Goal: Transaction & Acquisition: Purchase product/service

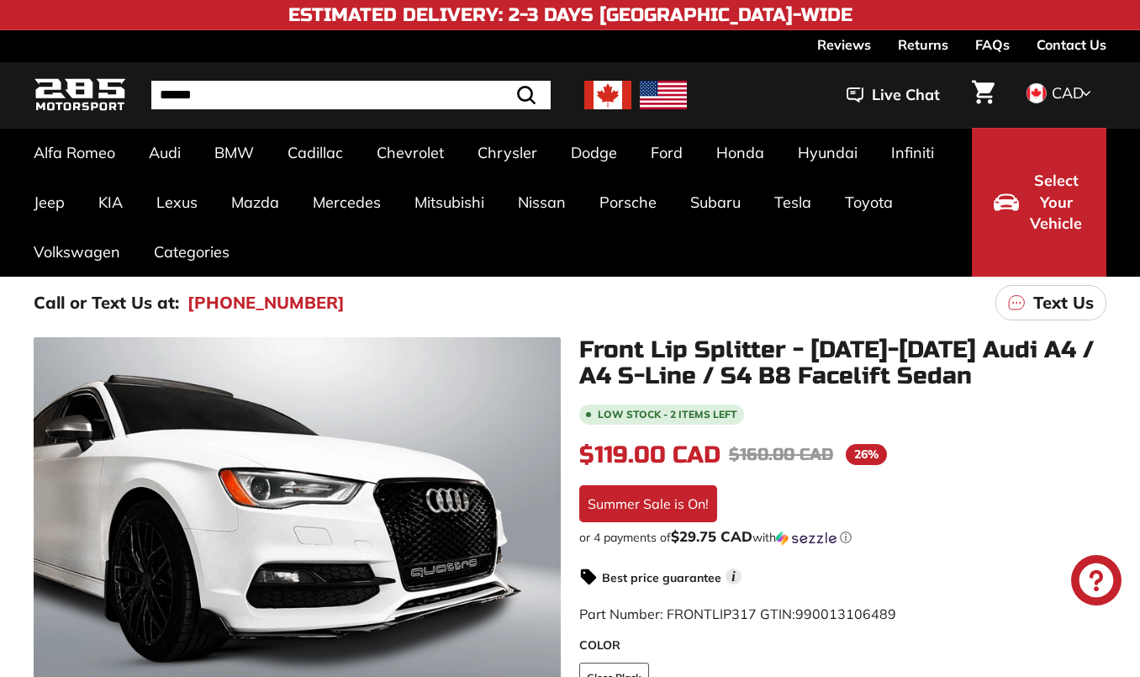
scroll to position [195, 0]
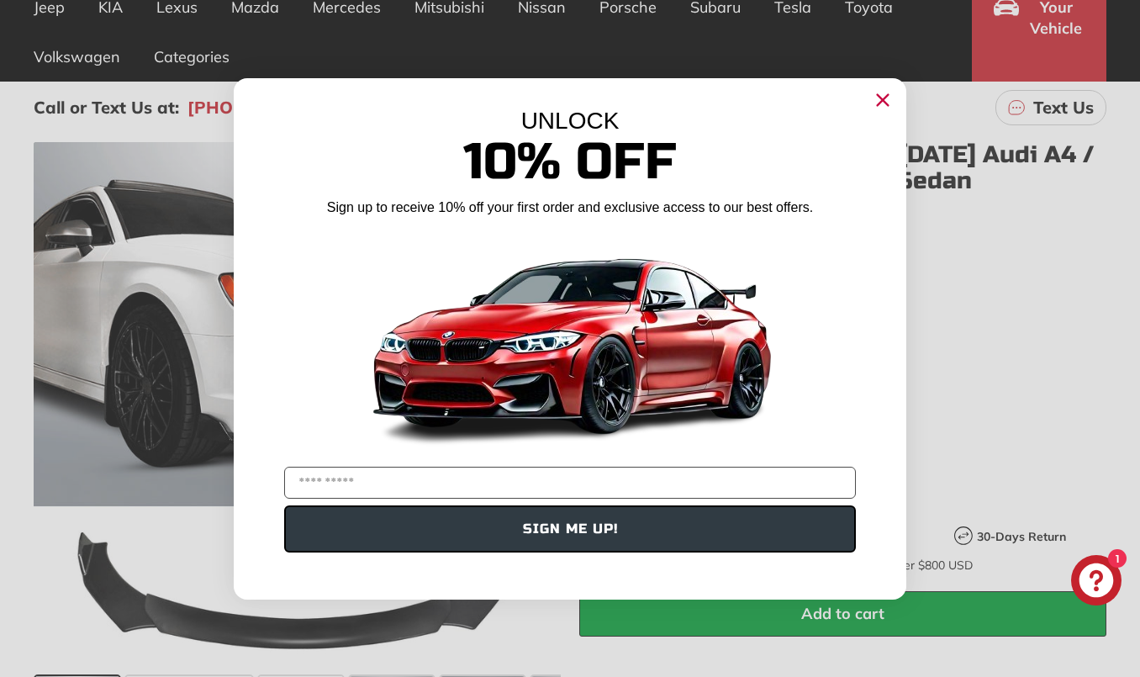
click at [885, 98] on icon "Close dialog" at bounding box center [883, 99] width 11 height 11
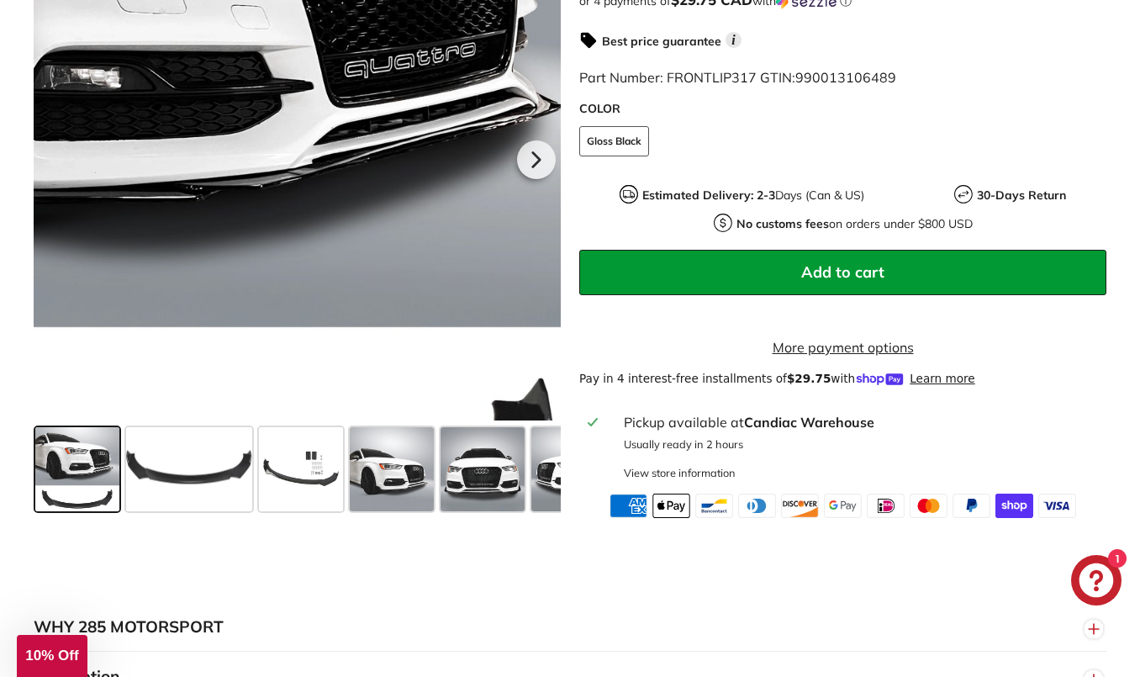
scroll to position [531, 0]
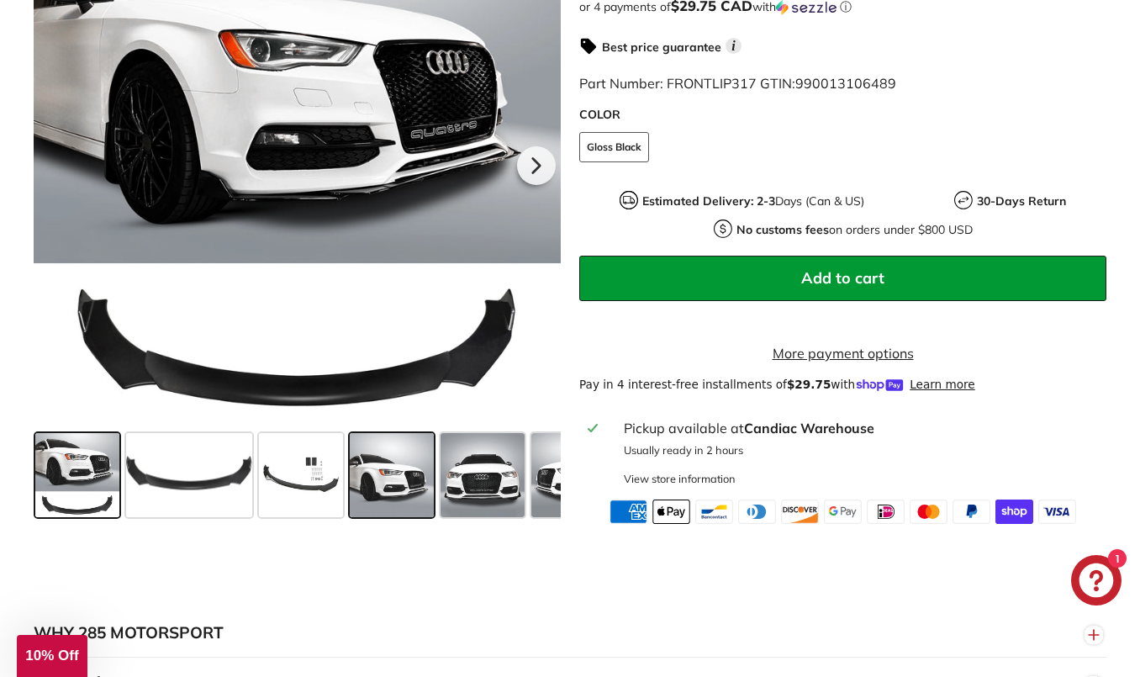
click at [395, 494] on span at bounding box center [392, 475] width 84 height 84
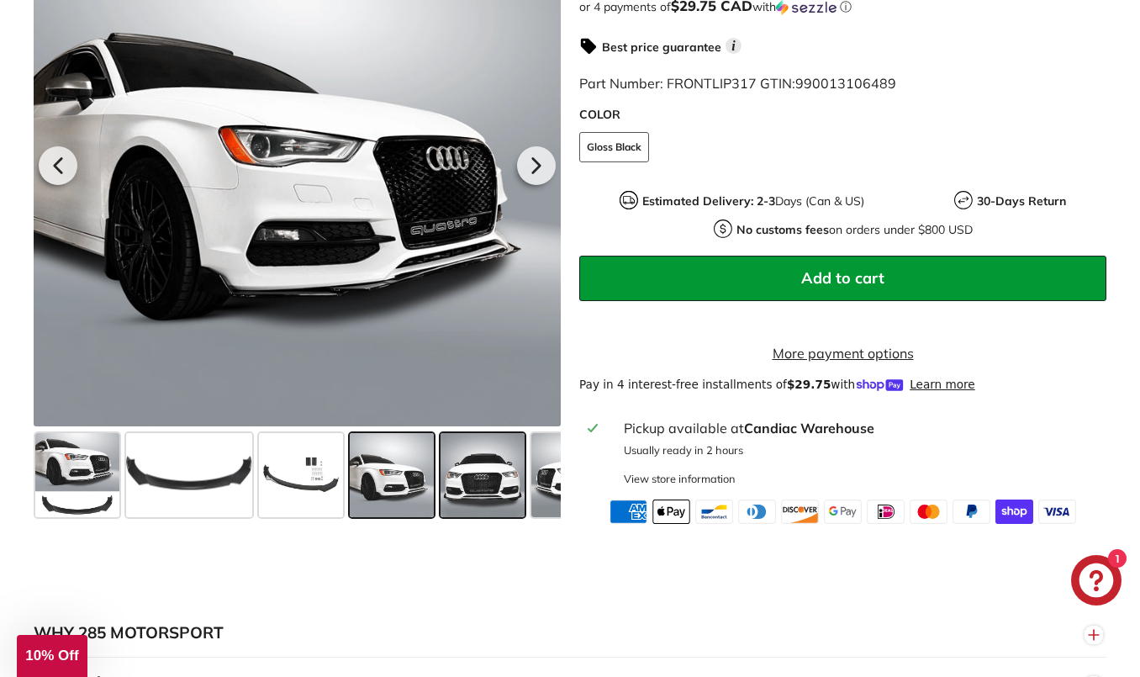
click at [489, 489] on span at bounding box center [483, 475] width 84 height 84
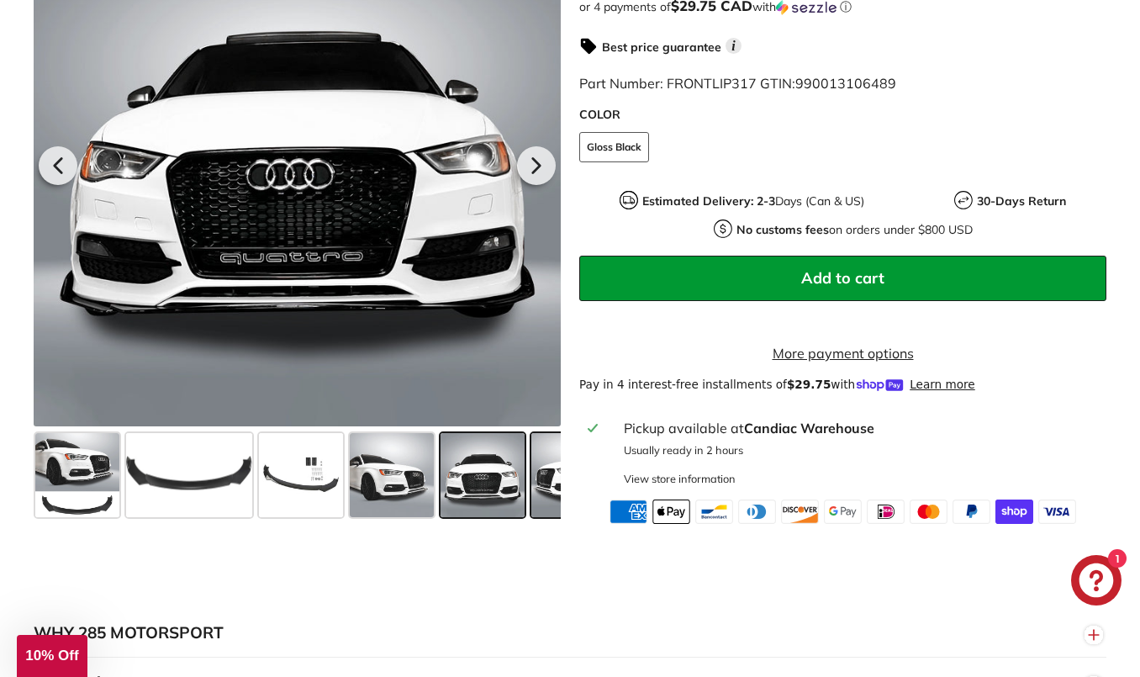
click at [542, 486] on span at bounding box center [573, 475] width 84 height 84
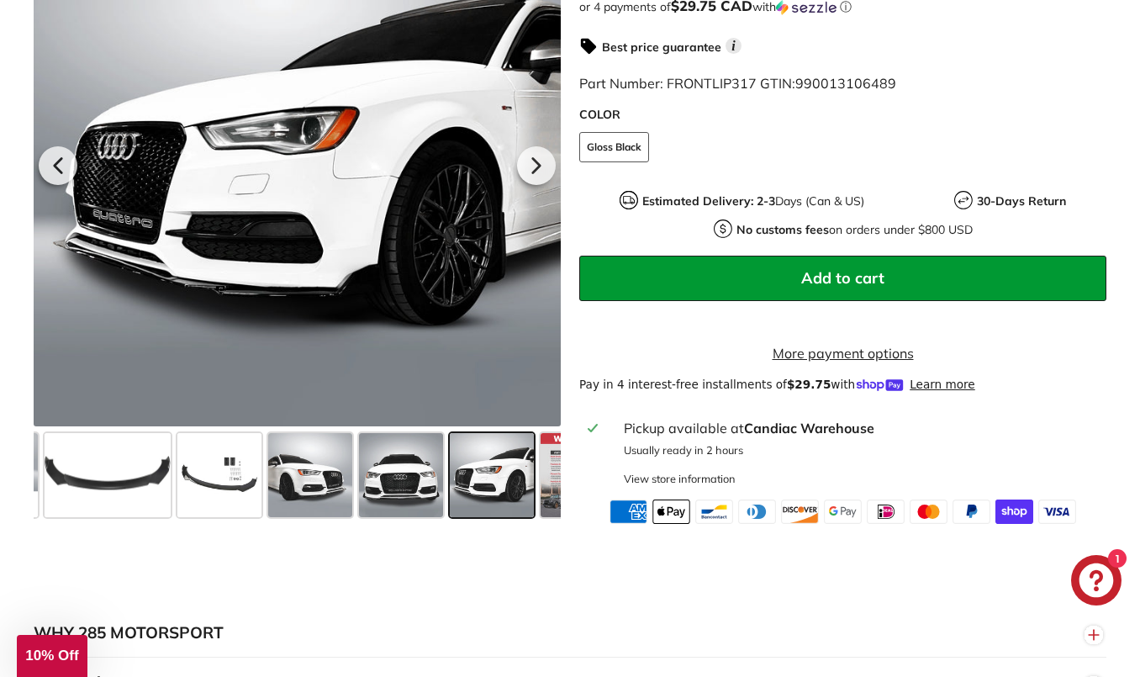
scroll to position [0, 149]
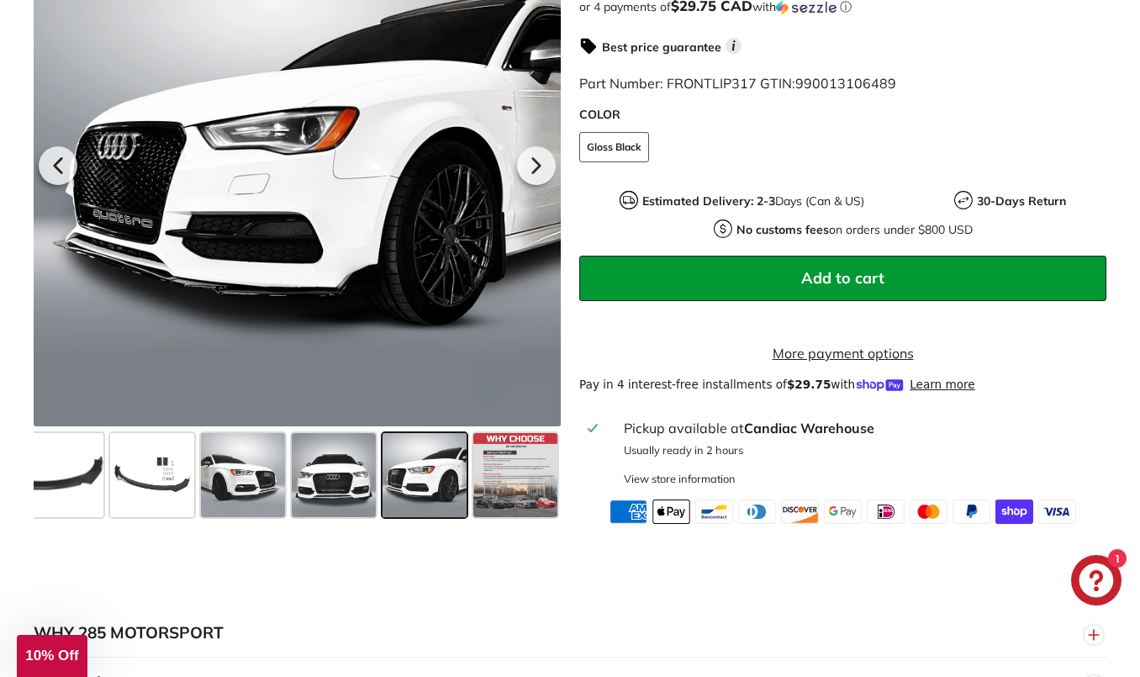
click at [418, 498] on span at bounding box center [425, 475] width 84 height 84
click at [325, 500] on span at bounding box center [334, 475] width 84 height 84
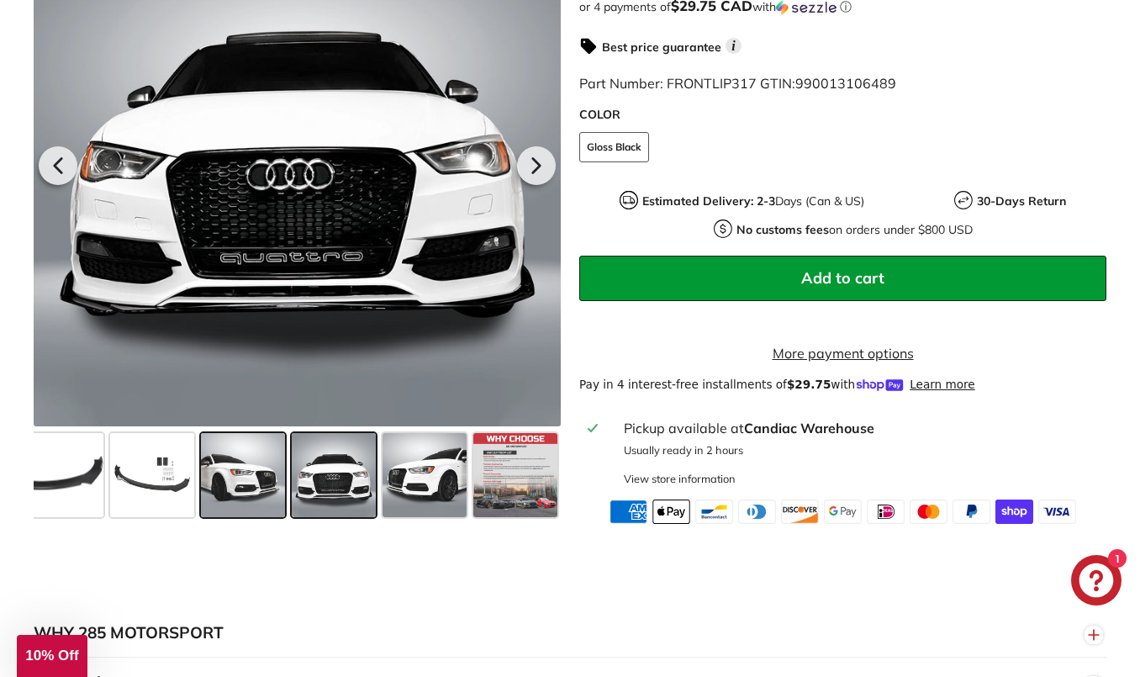
click at [246, 502] on span at bounding box center [243, 475] width 84 height 84
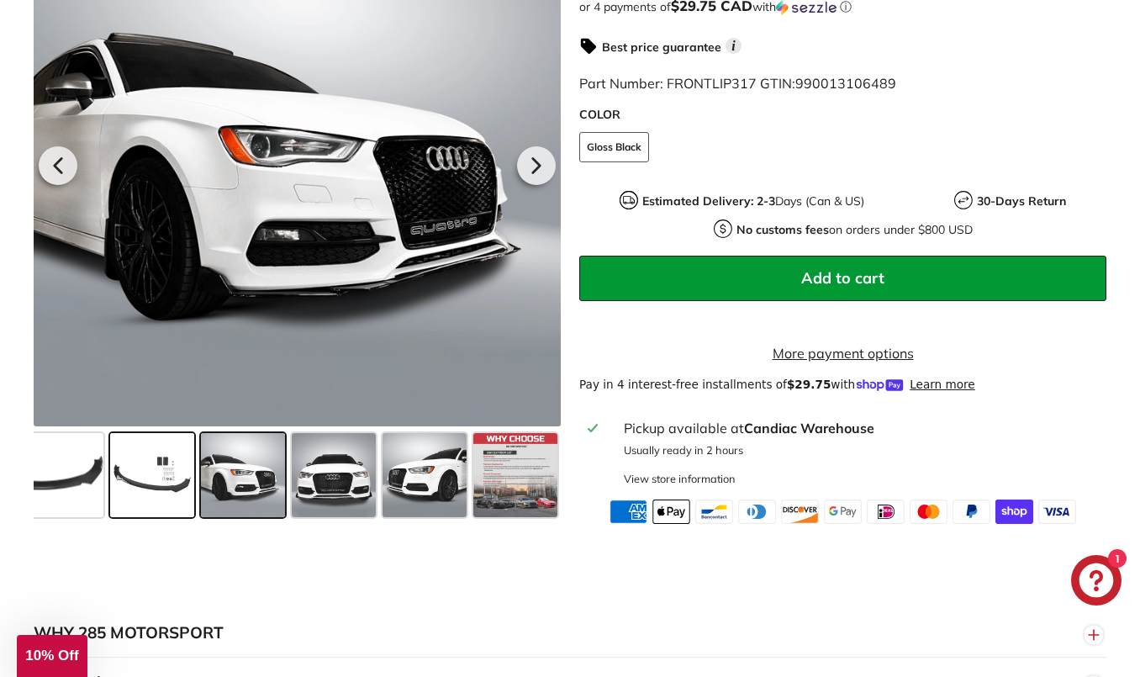
click at [162, 497] on span at bounding box center [152, 475] width 84 height 84
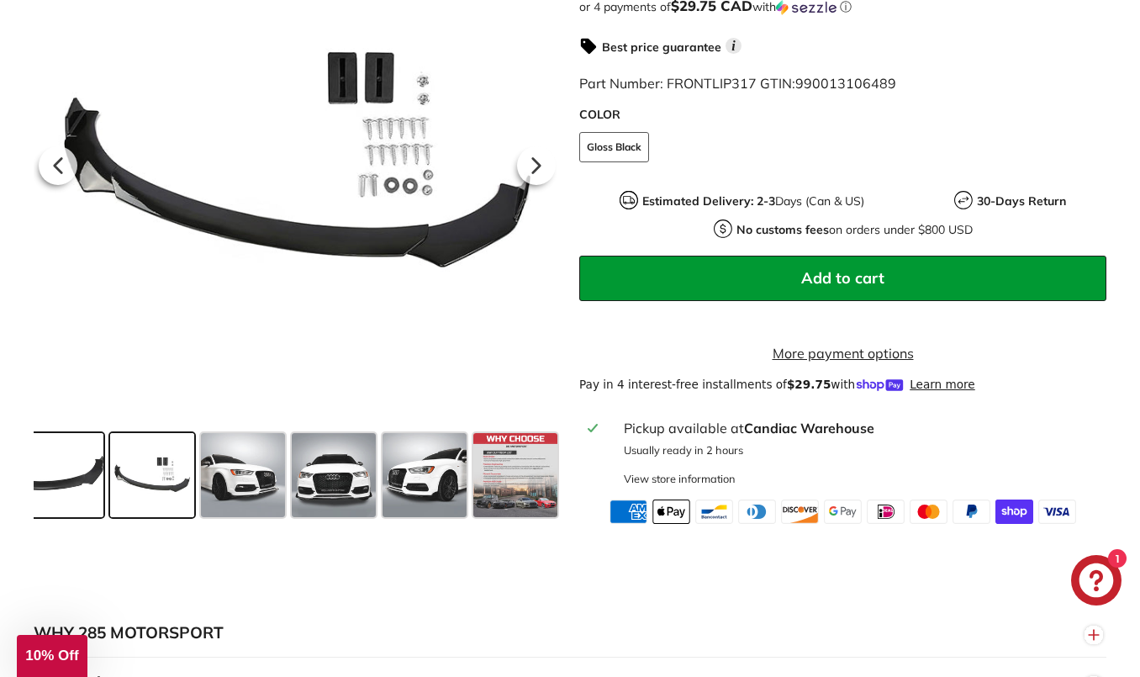
click at [78, 498] on span at bounding box center [40, 475] width 126 height 84
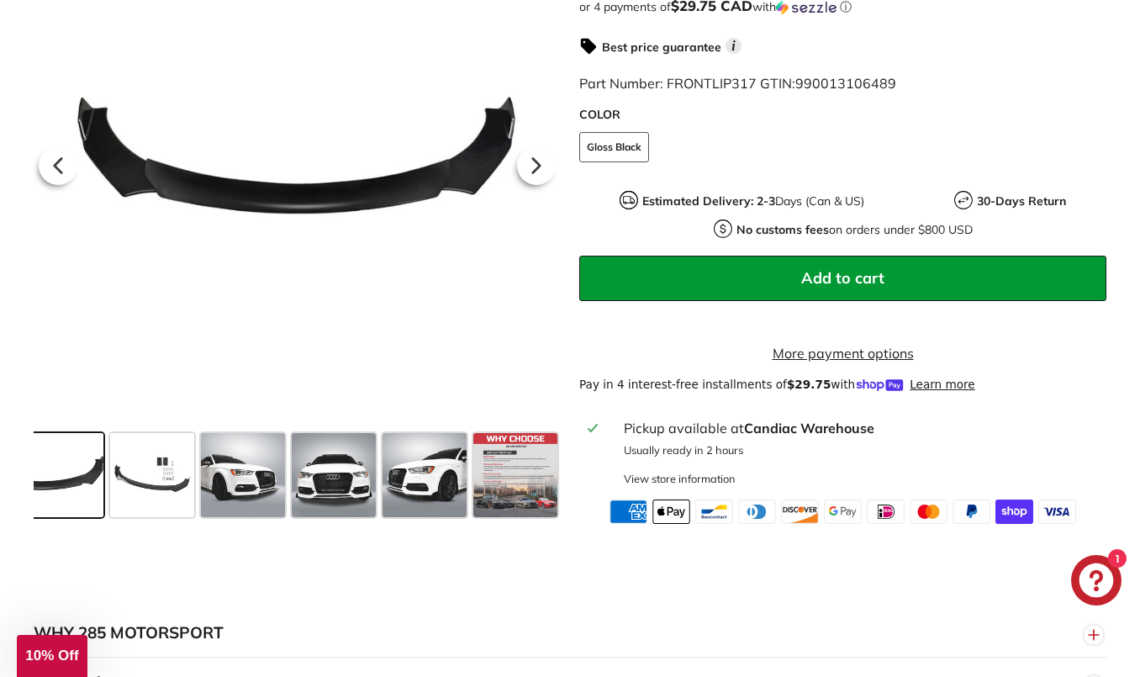
scroll to position [0, 0]
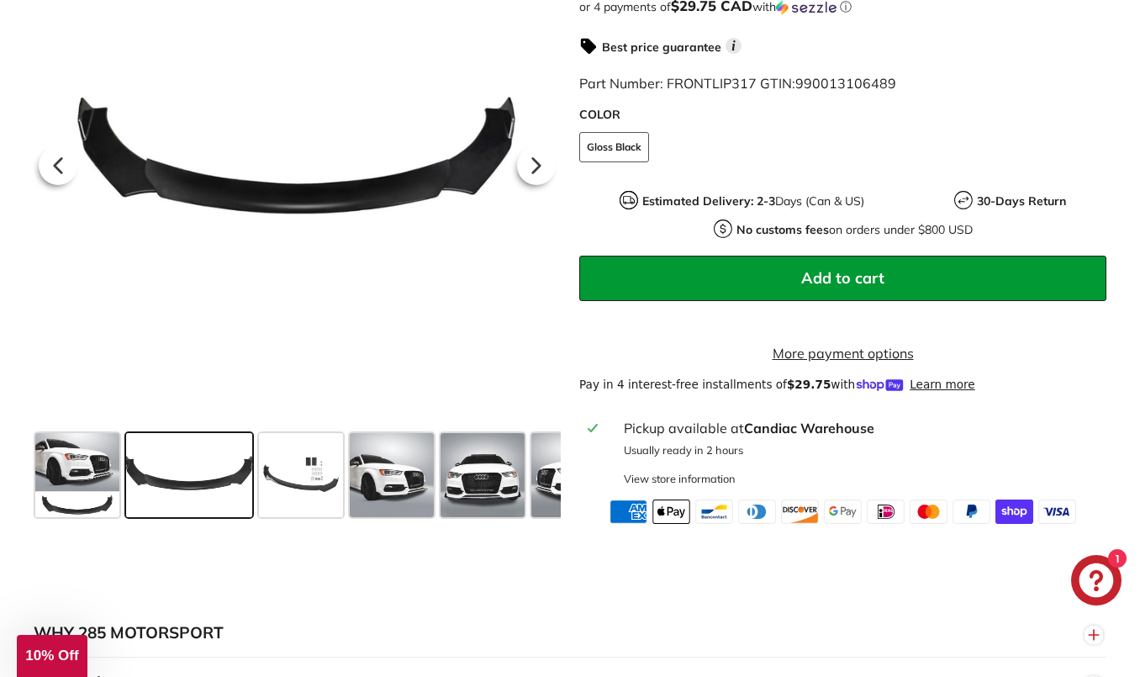
click at [78, 498] on span at bounding box center [77, 475] width 84 height 84
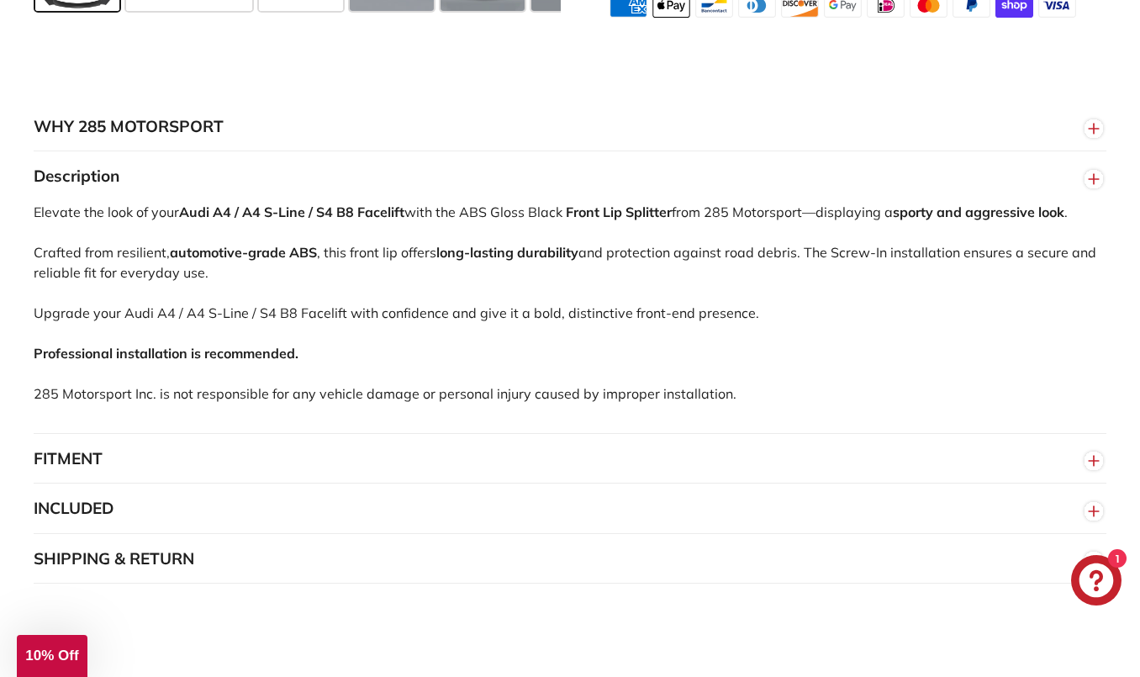
scroll to position [1034, 0]
